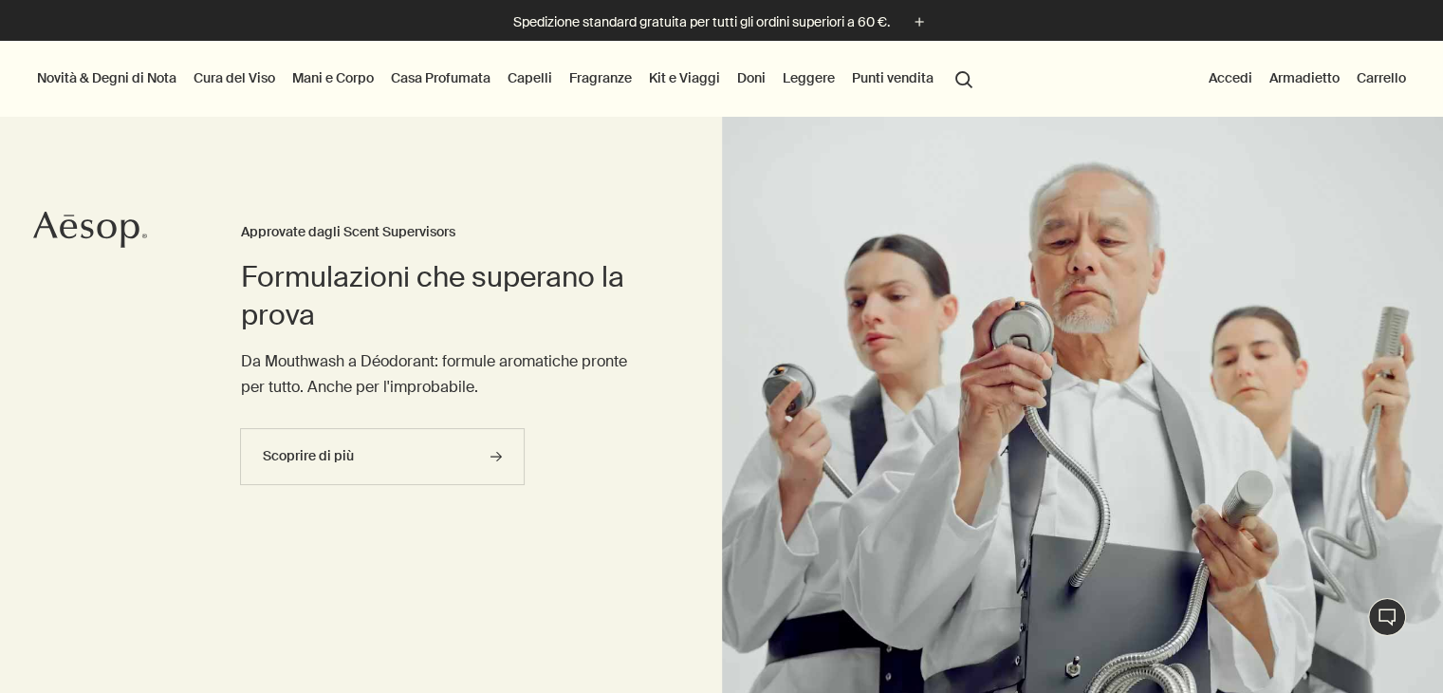
click at [345, 81] on link "Mani e Corpo" at bounding box center [332, 77] width 89 height 25
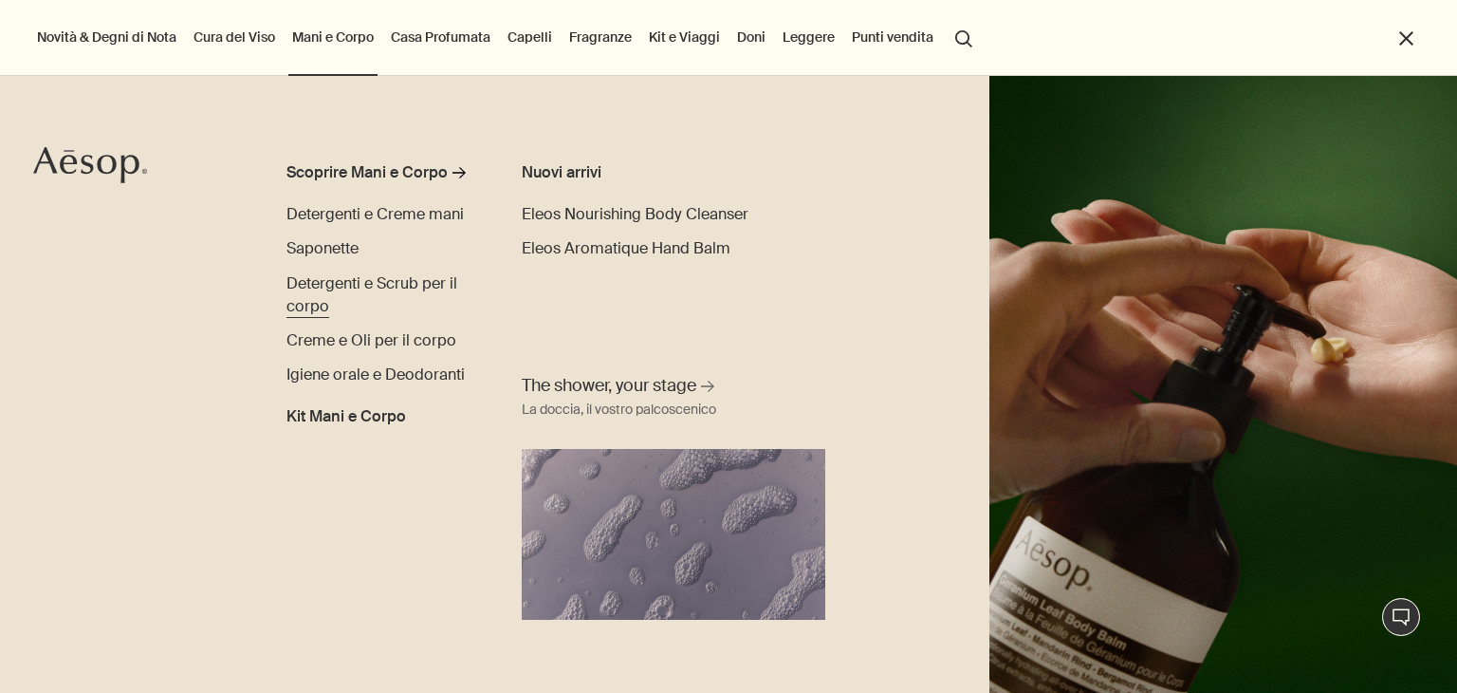
click at [359, 281] on span "Detergenti e Scrub per il corpo" at bounding box center [372, 294] width 171 height 43
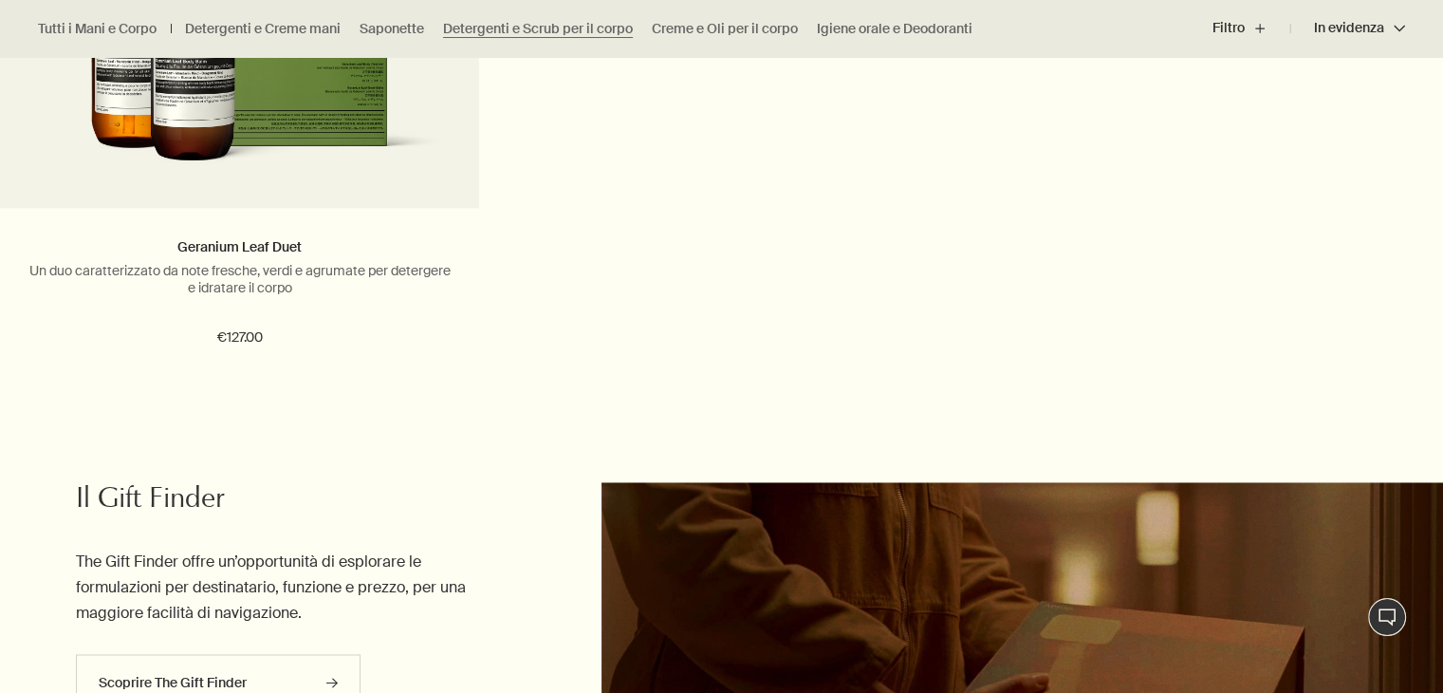
scroll to position [2922, 0]
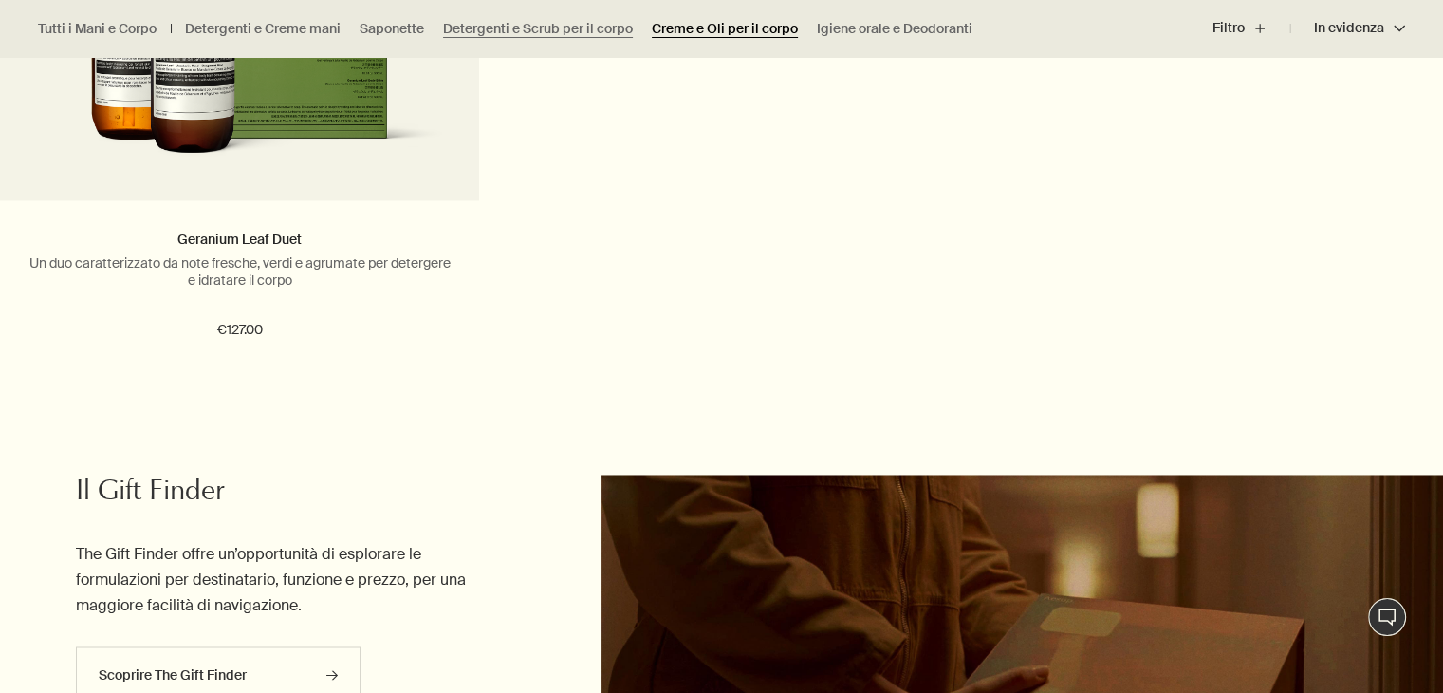
click at [732, 28] on link "Creme e Oli per il corpo" at bounding box center [725, 29] width 146 height 18
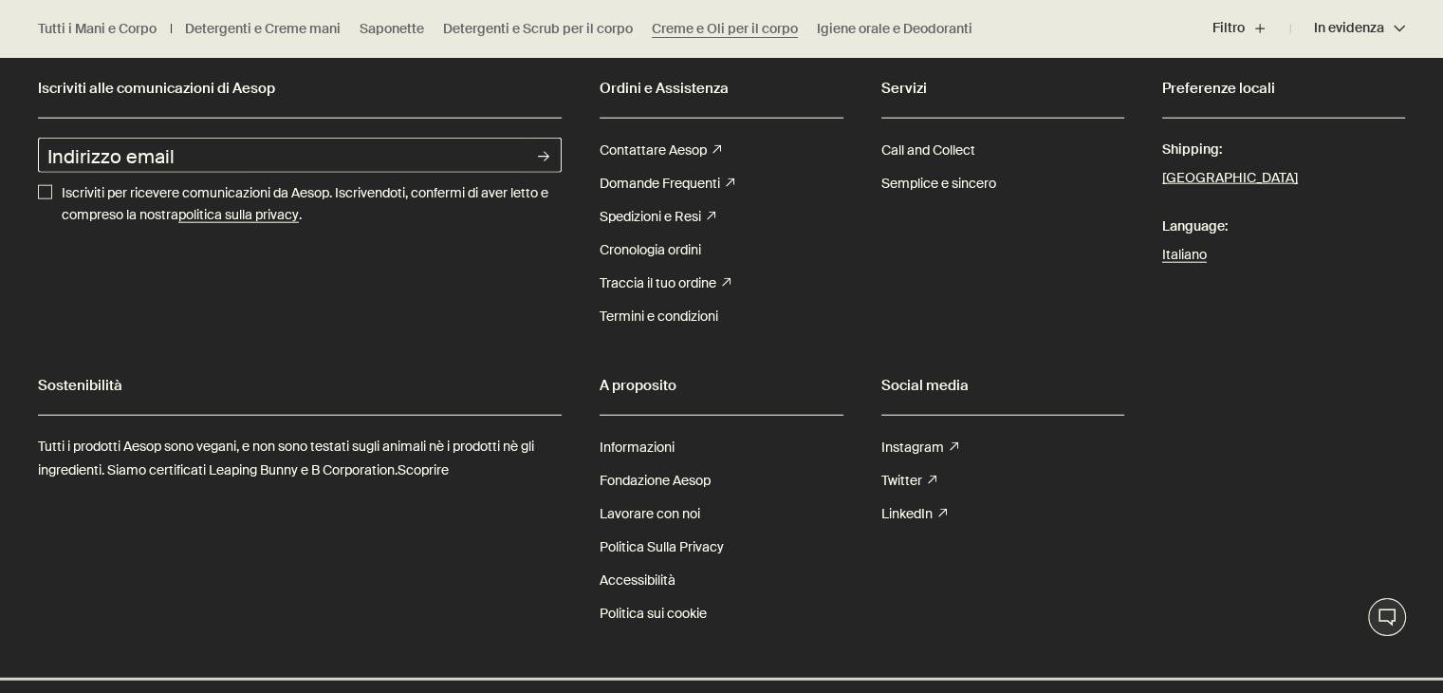
scroll to position [4706, 0]
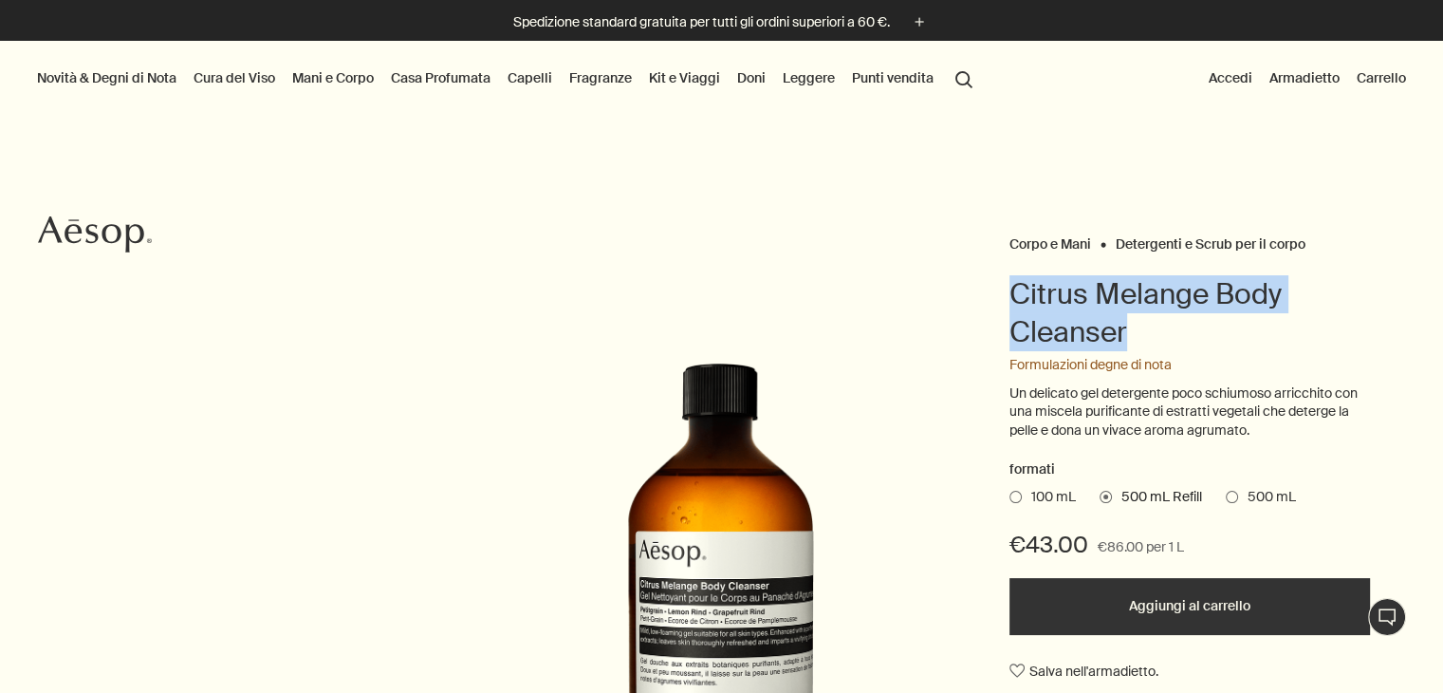
drag, startPoint x: 1016, startPoint y: 294, endPoint x: 1143, endPoint y: 338, distance: 134.4
click at [1143, 338] on h1 "Citrus Melange Body Cleanser" at bounding box center [1190, 313] width 361 height 76
copy h1 "Citrus Melange Body Cleanser"
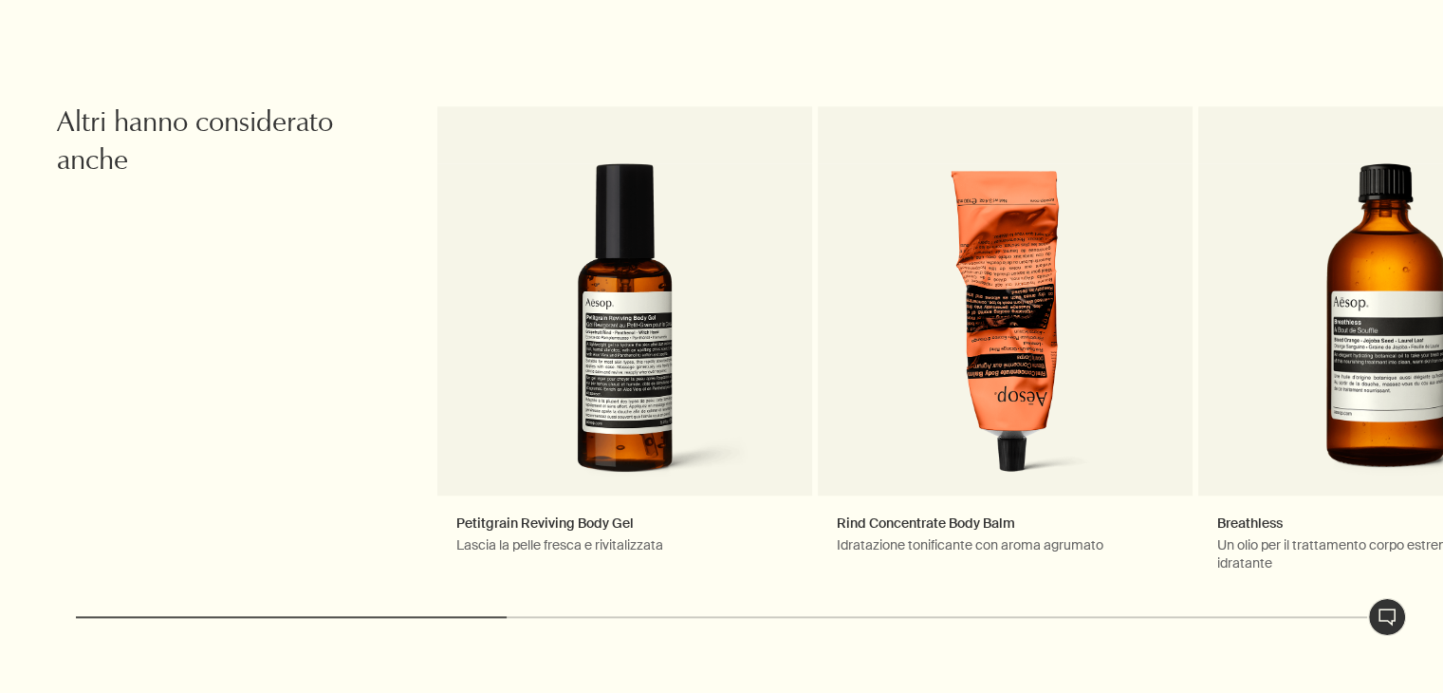
scroll to position [2011, 0]
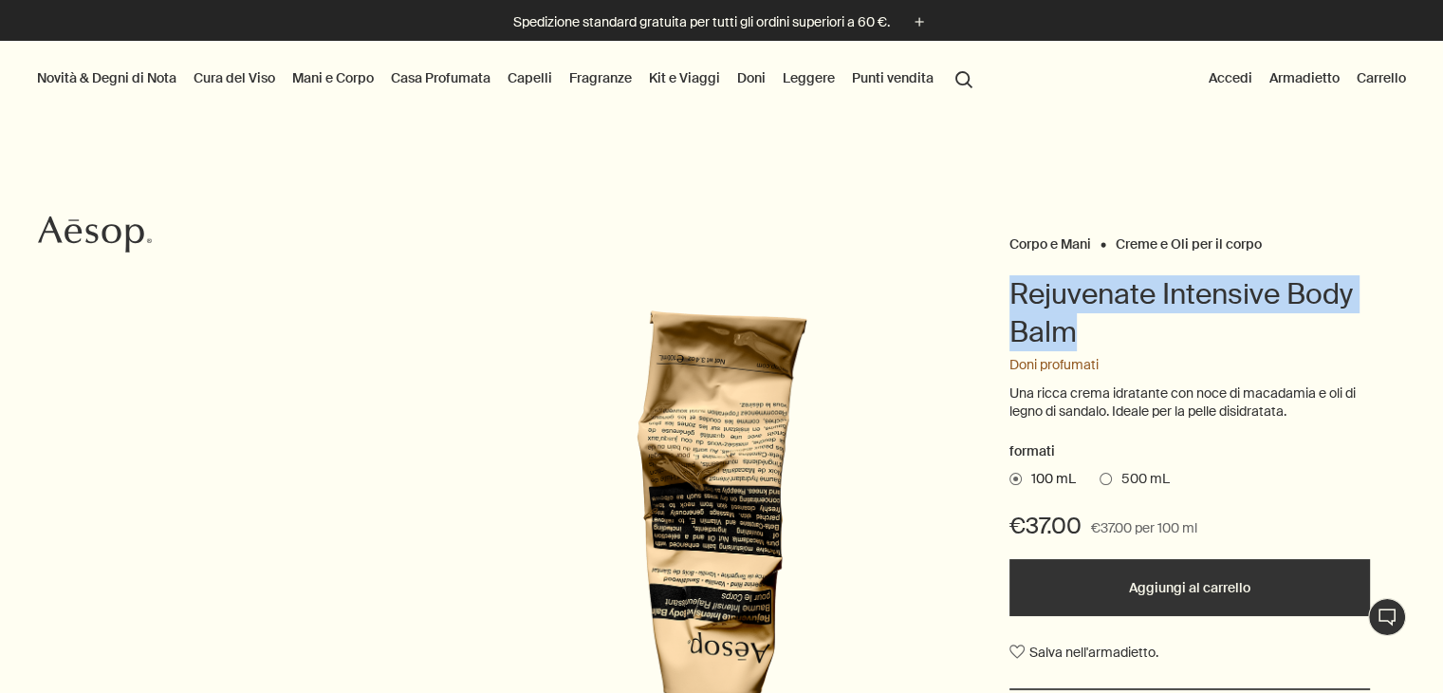
drag, startPoint x: 1013, startPoint y: 283, endPoint x: 1083, endPoint y: 326, distance: 81.9
click at [1083, 326] on h1 "Rejuvenate Intensive Body Balm" at bounding box center [1190, 313] width 361 height 76
copy h1 "Rejuvenate Intensive Body Balm"
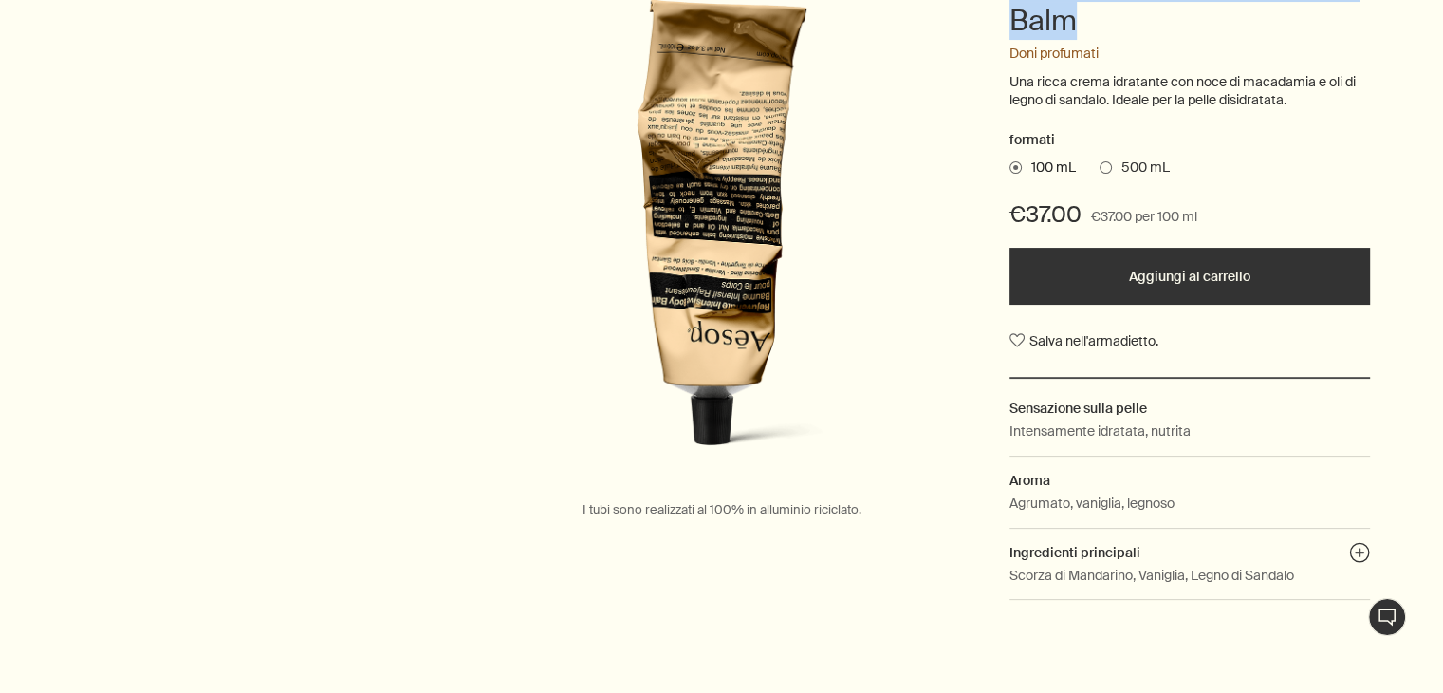
scroll to position [335, 0]
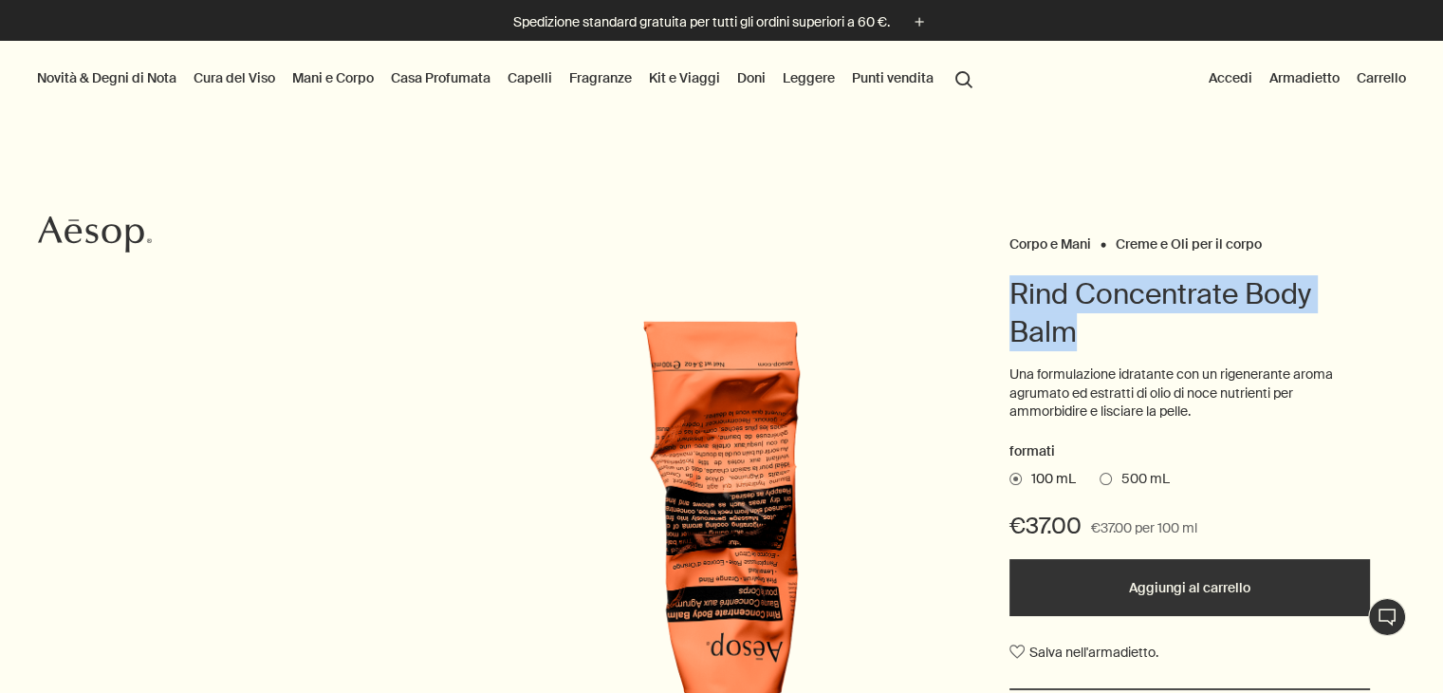
drag, startPoint x: 1010, startPoint y: 289, endPoint x: 1085, endPoint y: 338, distance: 90.0
click at [1085, 338] on h1 "Rind Concentrate Body Balm" at bounding box center [1190, 313] width 361 height 76
copy h1 "Rind Concentrate Body Balm"
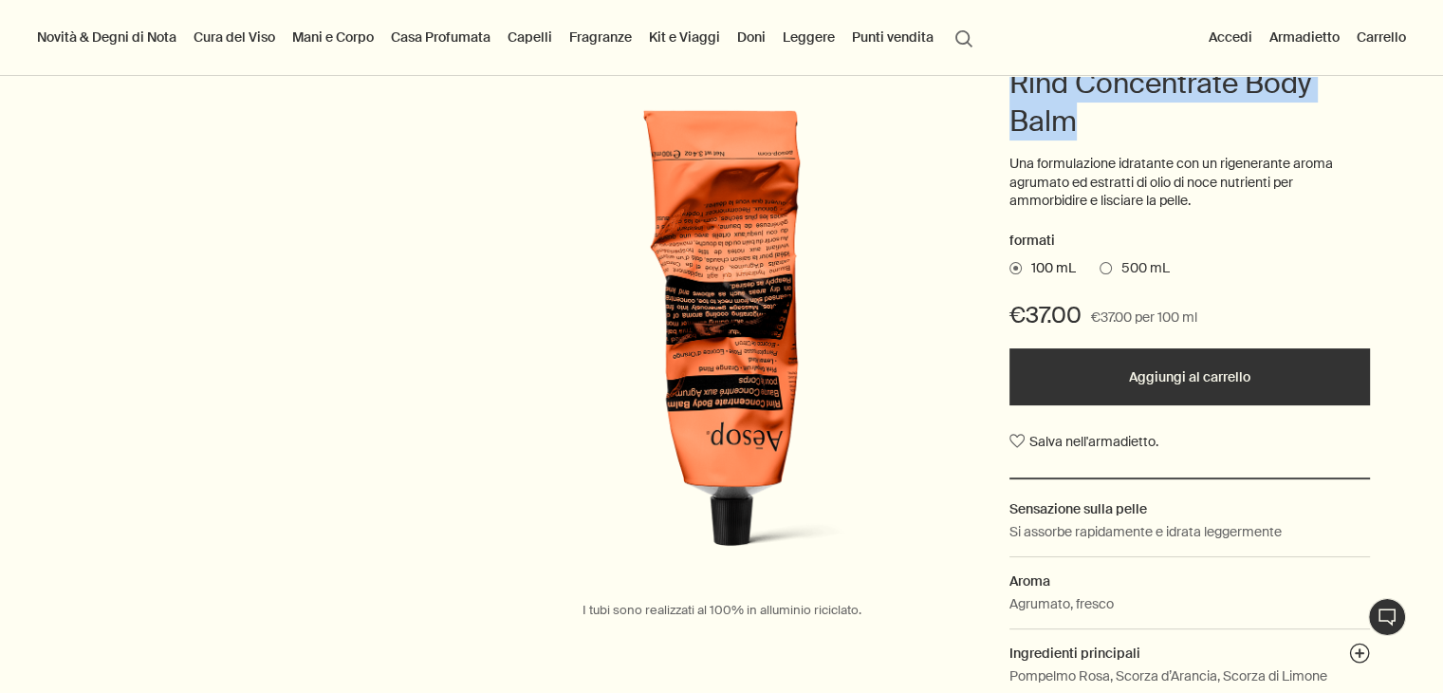
scroll to position [207, 0]
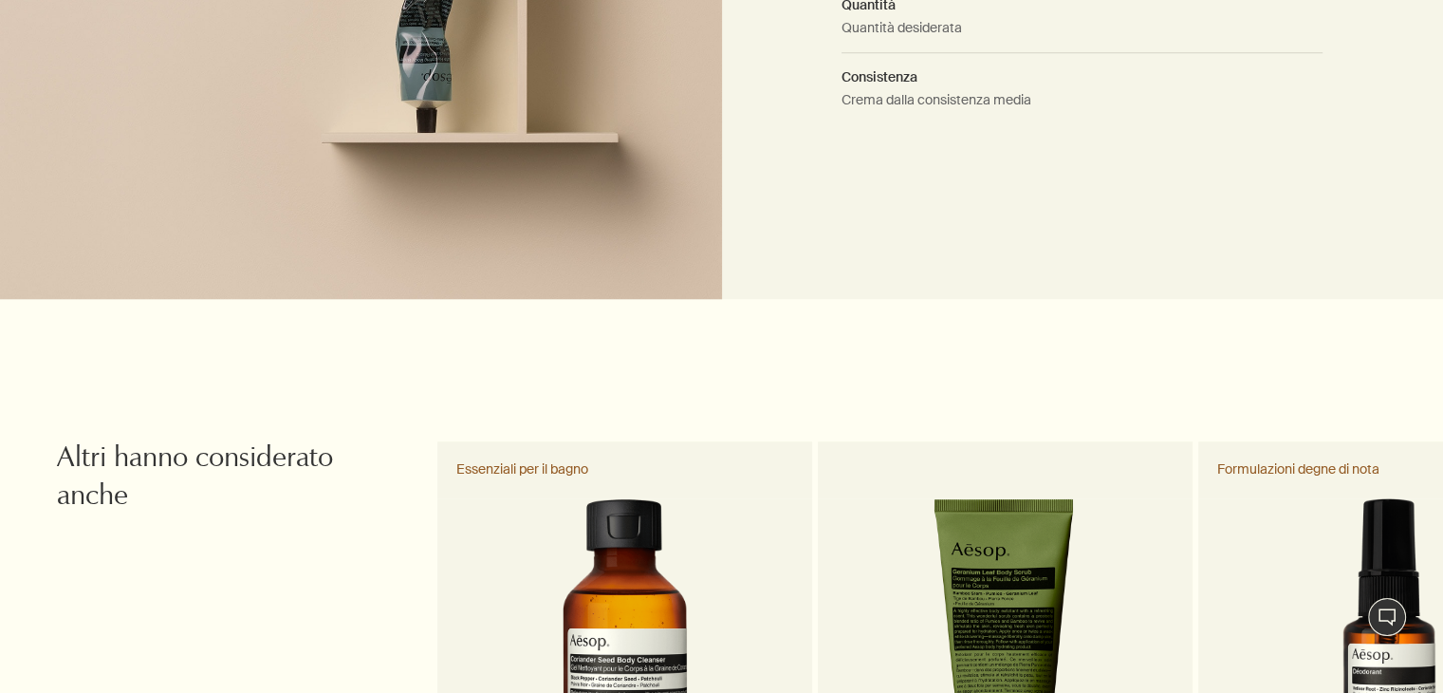
scroll to position [1674, 0]
